Goal: Navigation & Orientation: Understand site structure

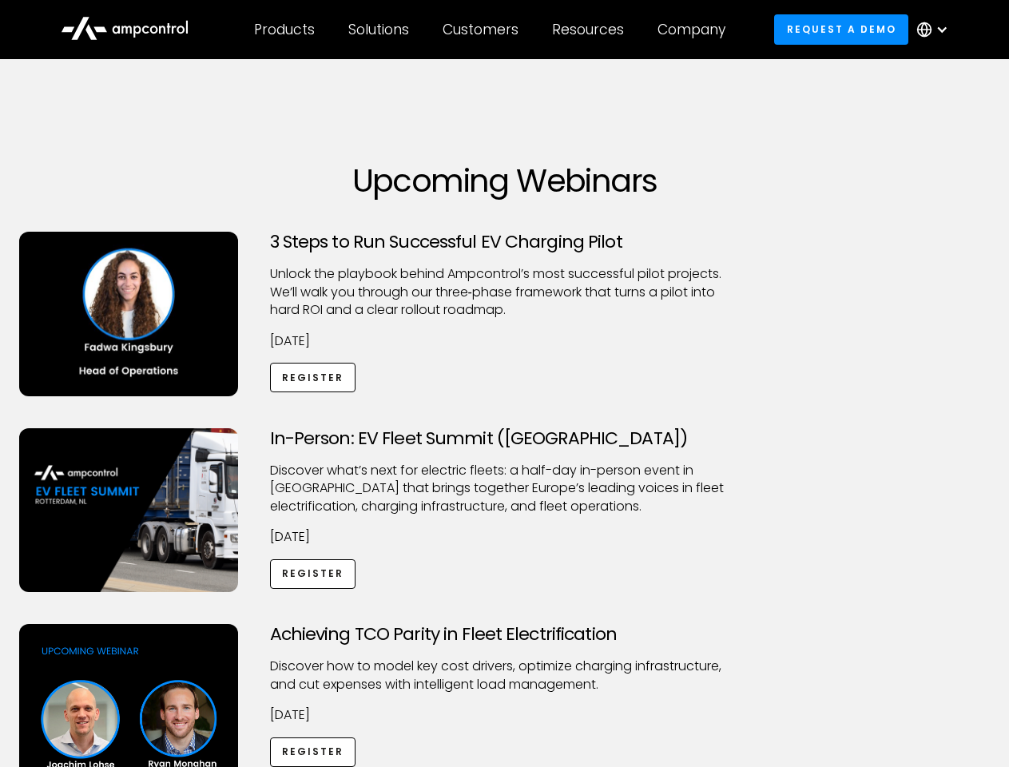
click at [491, 30] on div "Customers" at bounding box center [481, 30] width 76 height 18
click at [284, 30] on div "Products" at bounding box center [284, 30] width 61 height 18
click at [379, 30] on div "Solutions" at bounding box center [378, 30] width 61 height 18
click at [483, 30] on div "Customers" at bounding box center [481, 30] width 76 height 18
click at [591, 30] on div "Resources" at bounding box center [588, 30] width 72 height 18
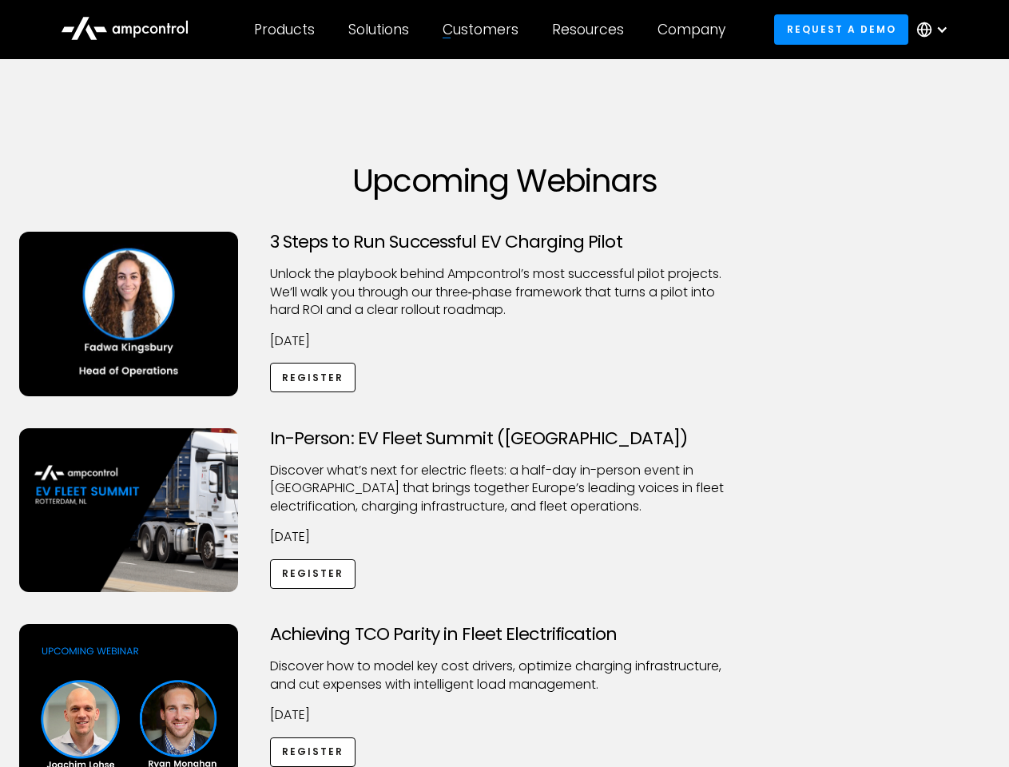
click at [697, 30] on div "Company" at bounding box center [692, 30] width 68 height 18
click at [936, 30] on div at bounding box center [942, 29] width 13 height 13
